Goal: Information Seeking & Learning: Learn about a topic

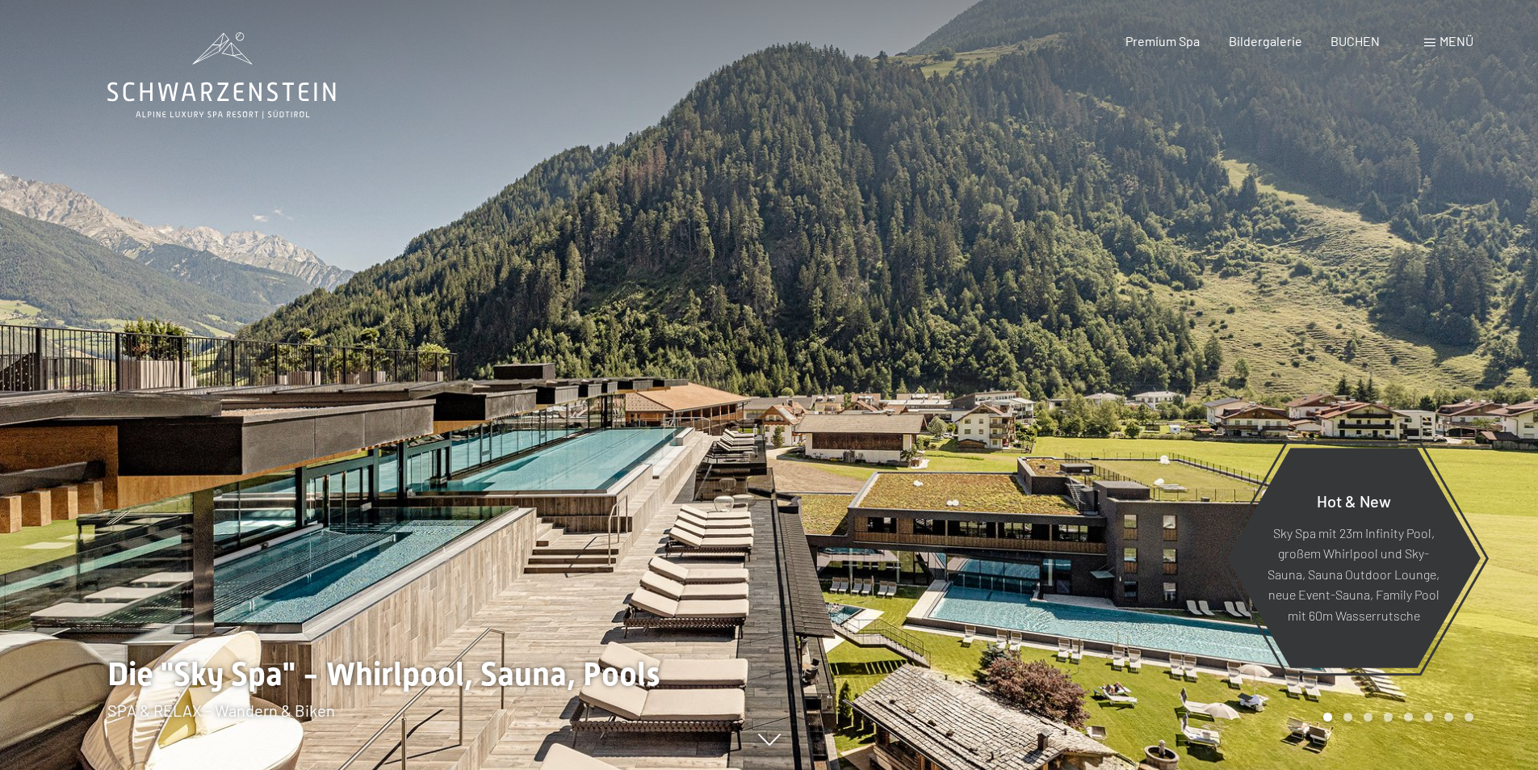
click at [1443, 41] on span "Menü" at bounding box center [1457, 40] width 34 height 15
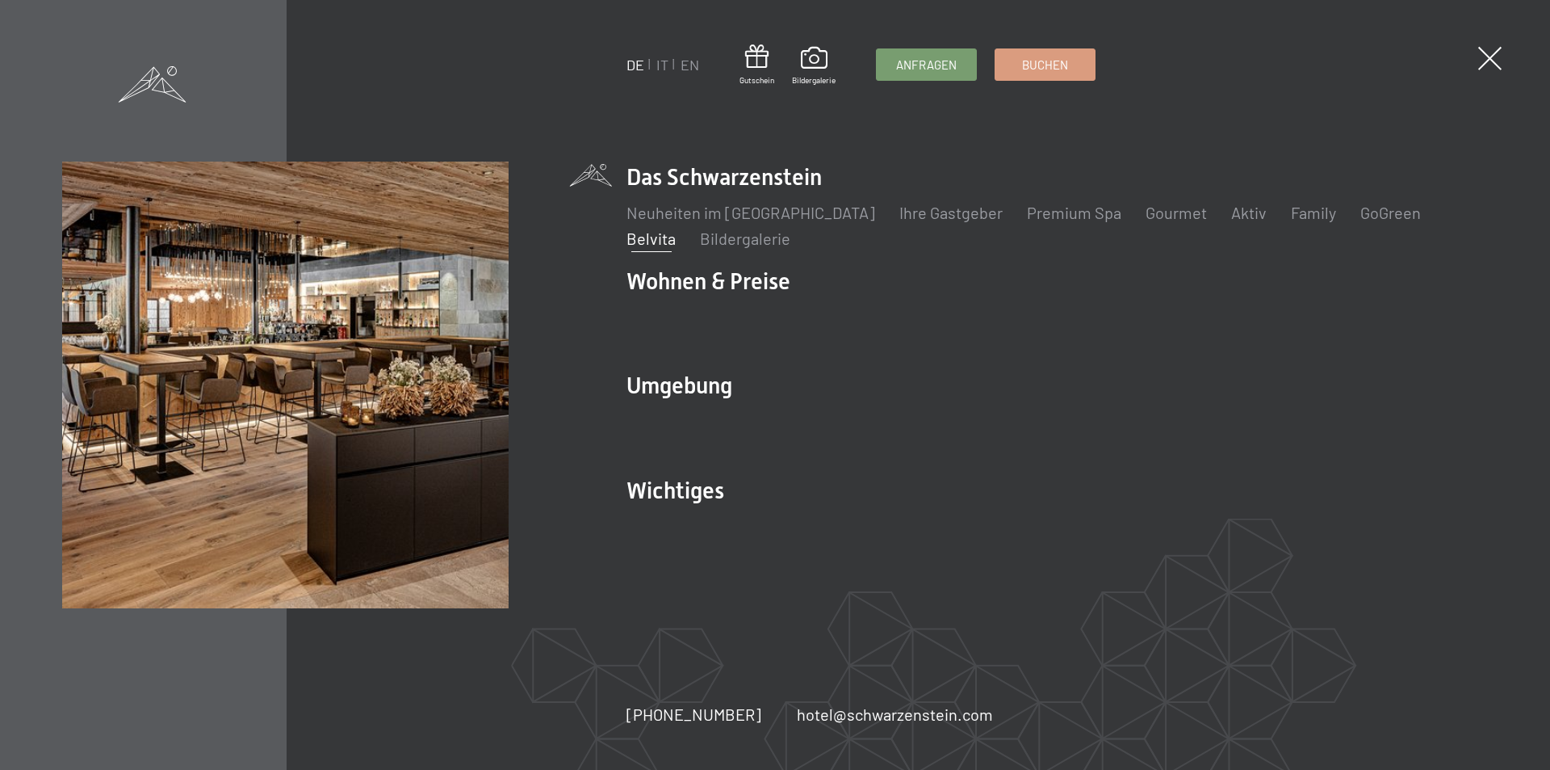
click at [676, 229] on link "Belvita" at bounding box center [651, 238] width 49 height 19
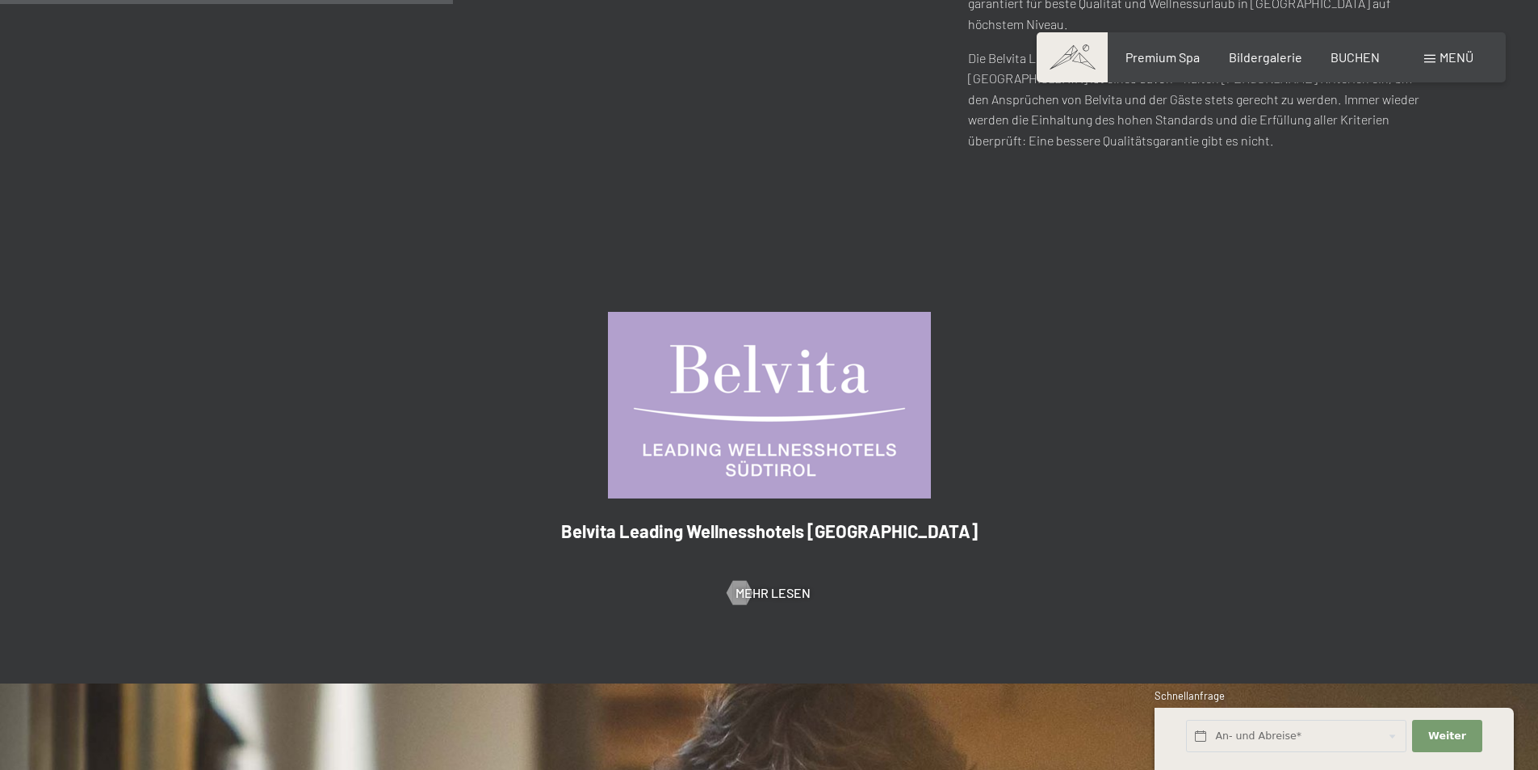
scroll to position [888, 0]
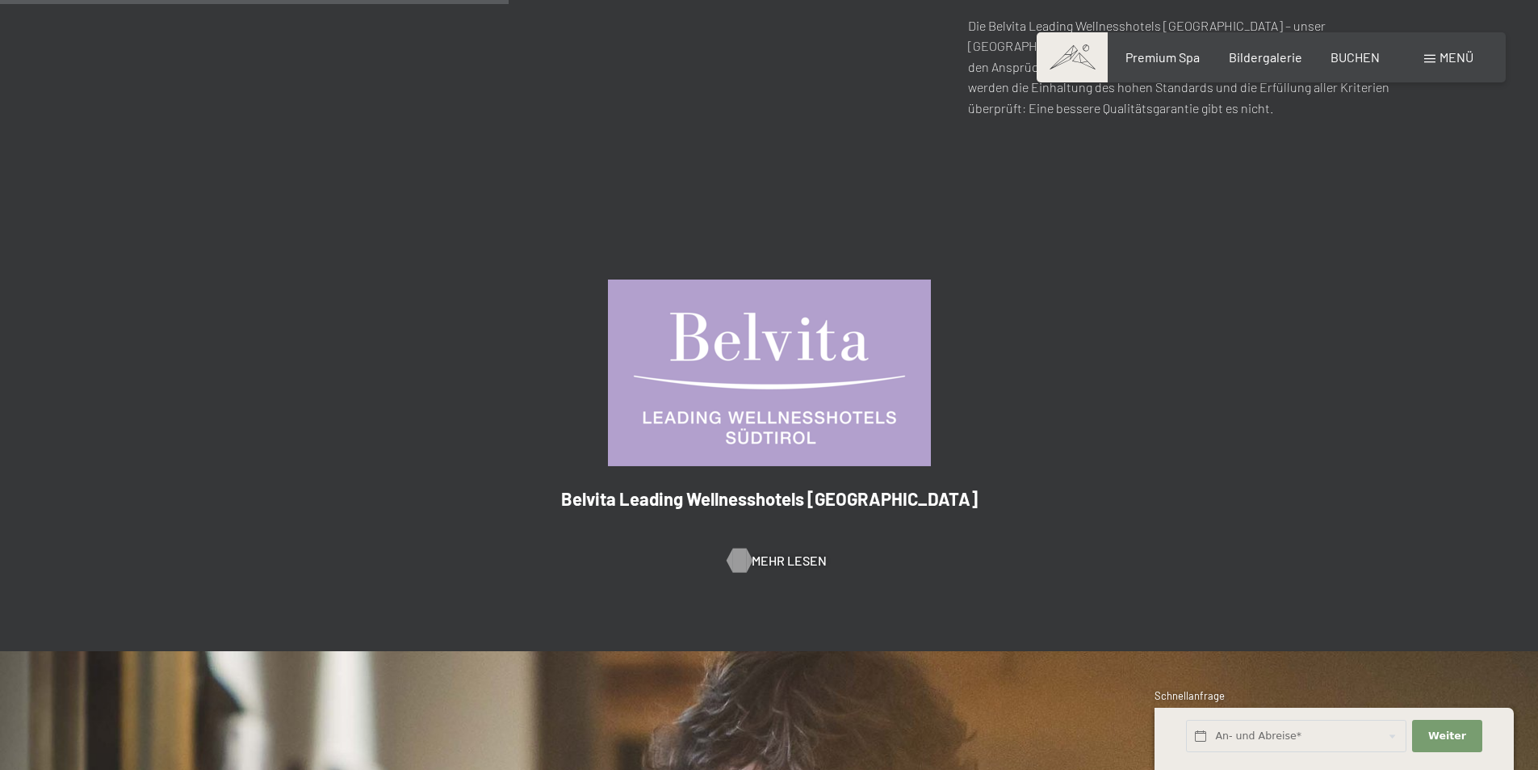
click at [762, 552] on span "Mehr Lesen" at bounding box center [789, 561] width 75 height 18
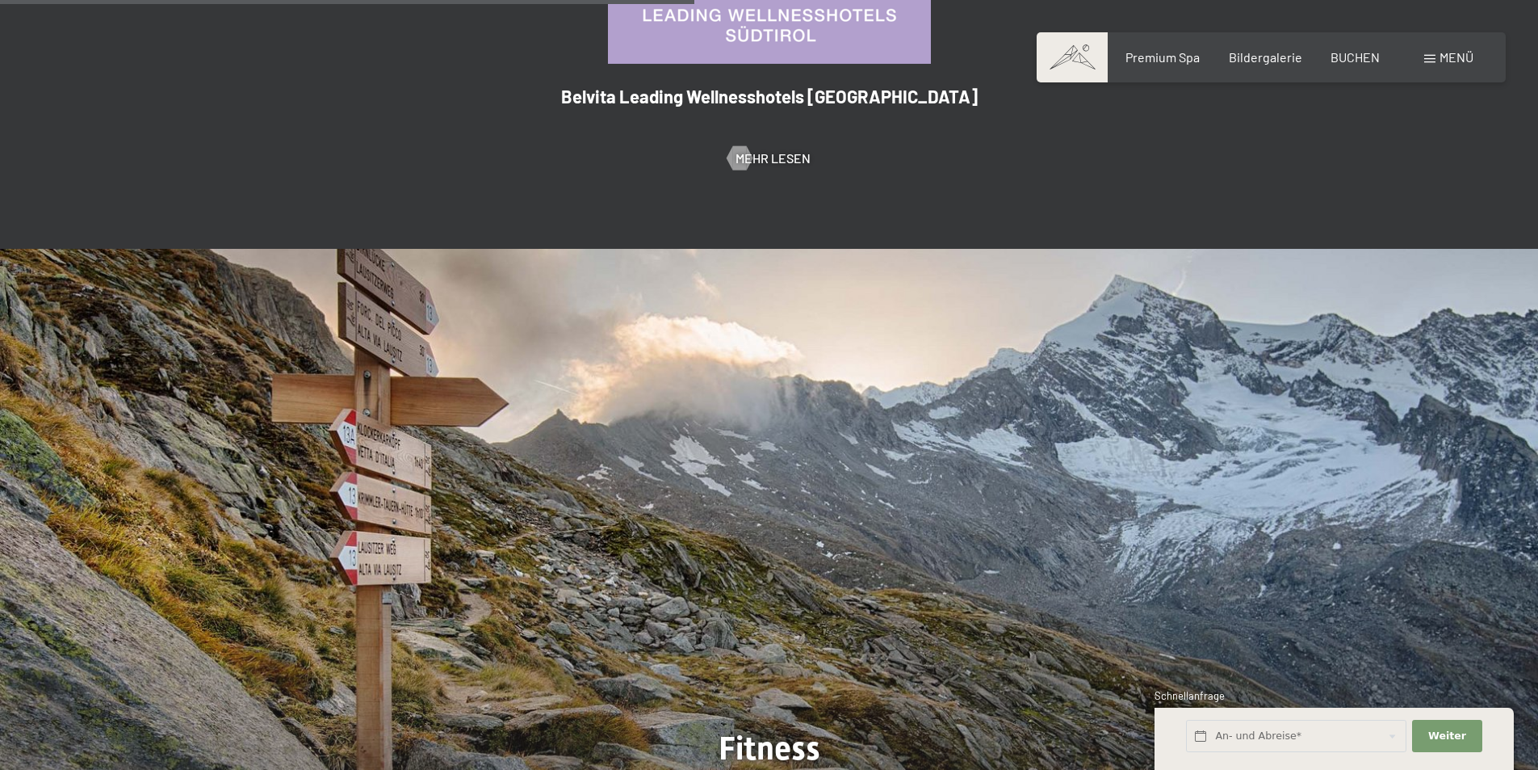
scroll to position [1373, 0]
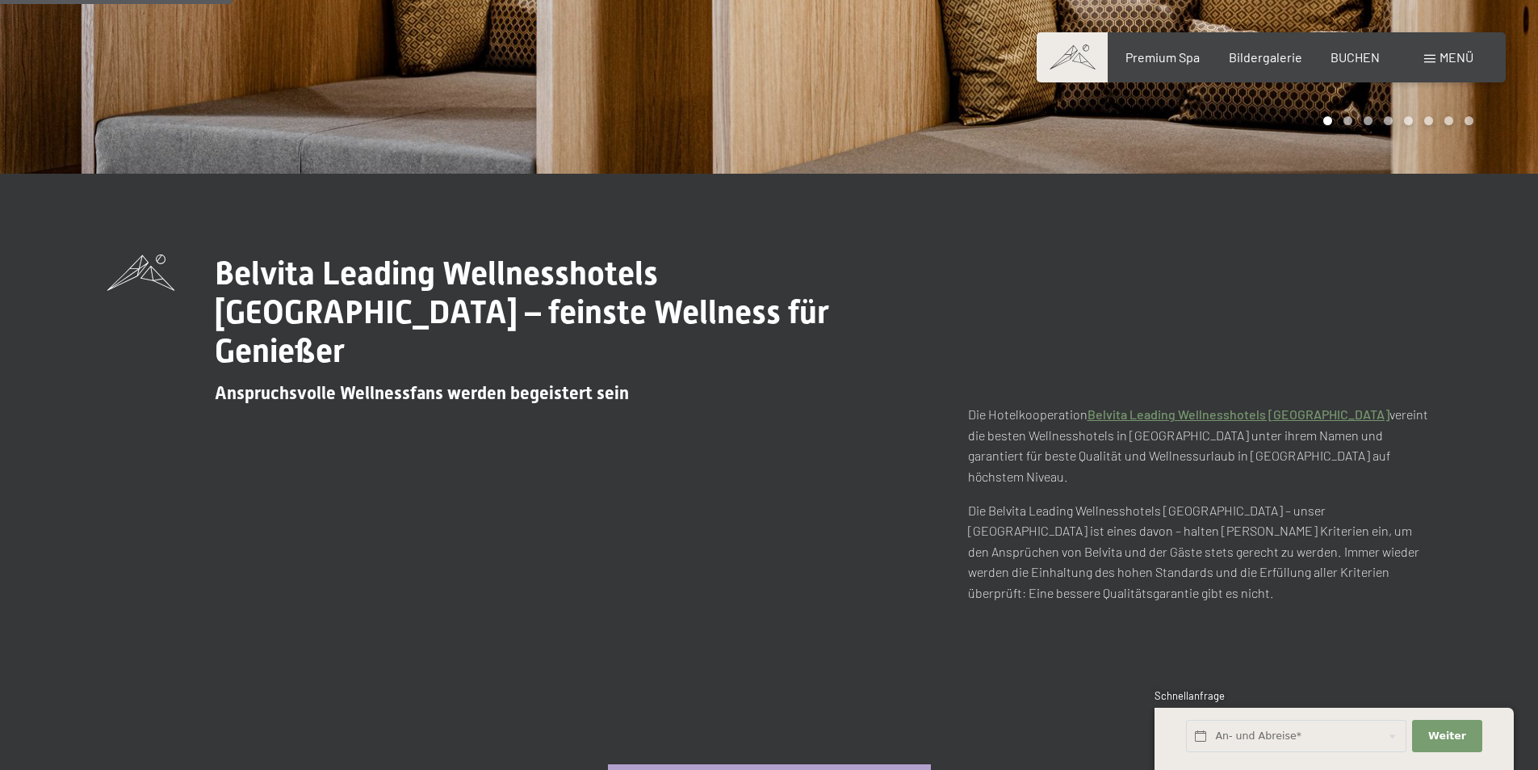
scroll to position [808, 0]
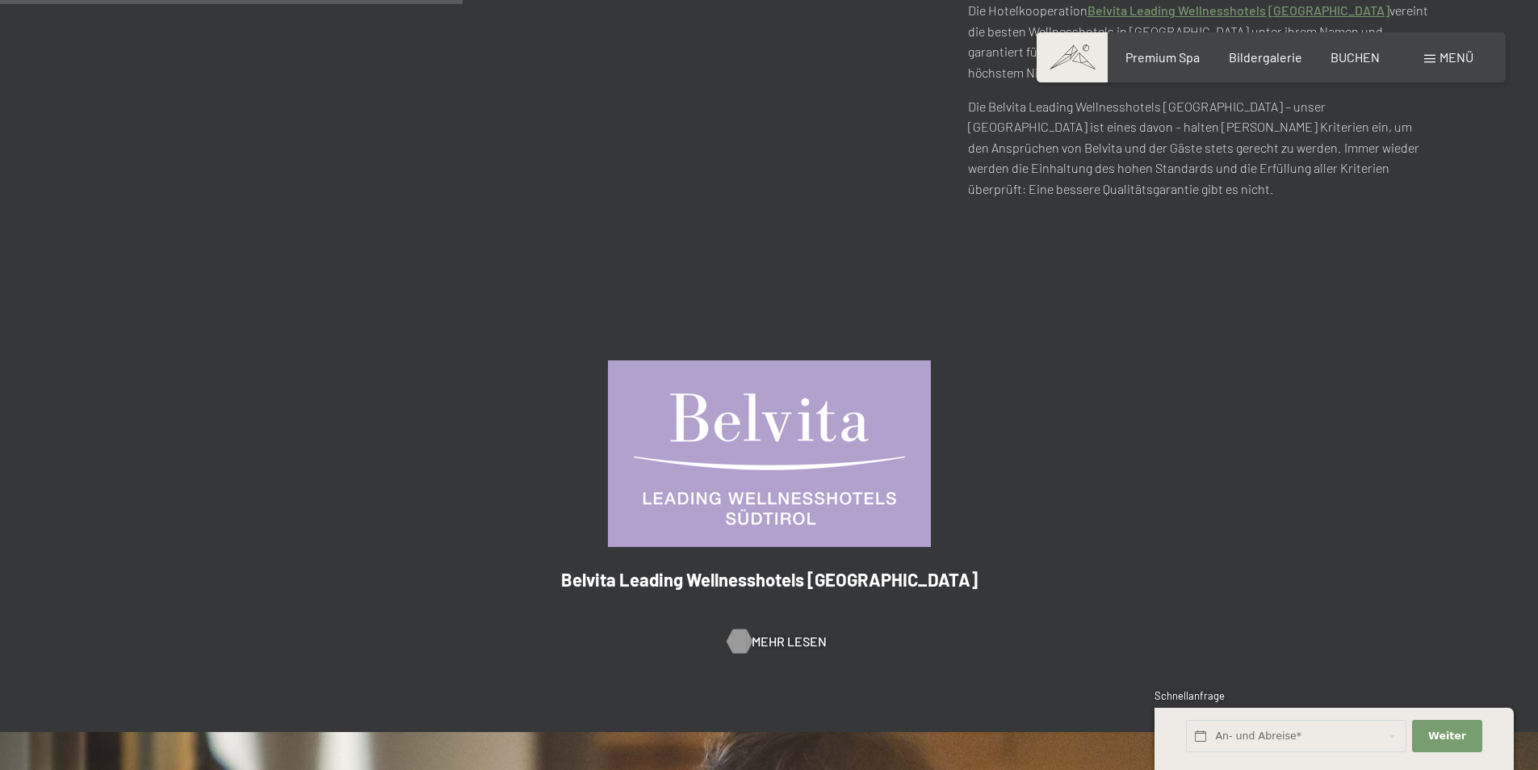
click at [759, 632] on span "Mehr Lesen" at bounding box center [789, 641] width 75 height 18
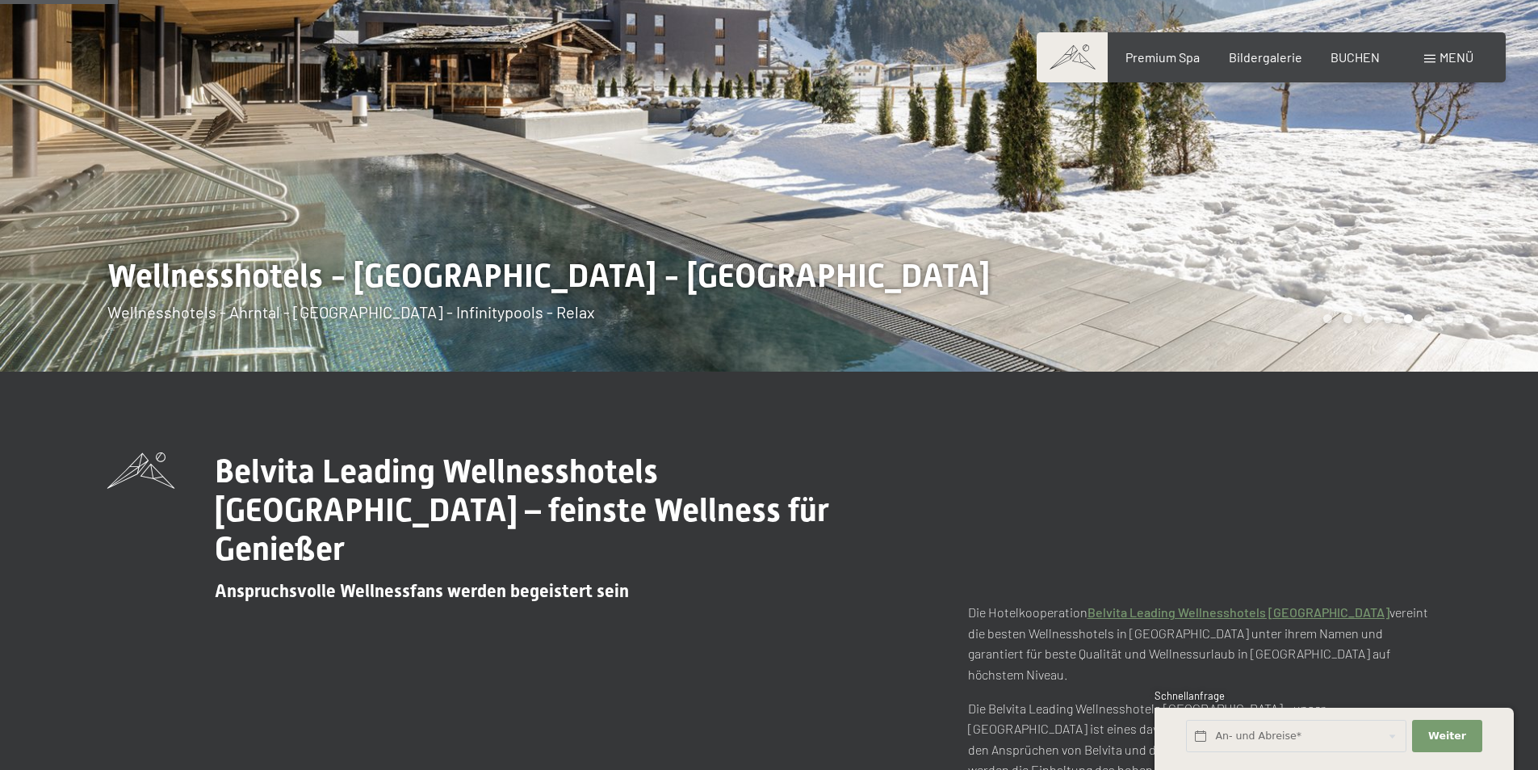
scroll to position [0, 0]
